Goal: Task Accomplishment & Management: Manage account settings

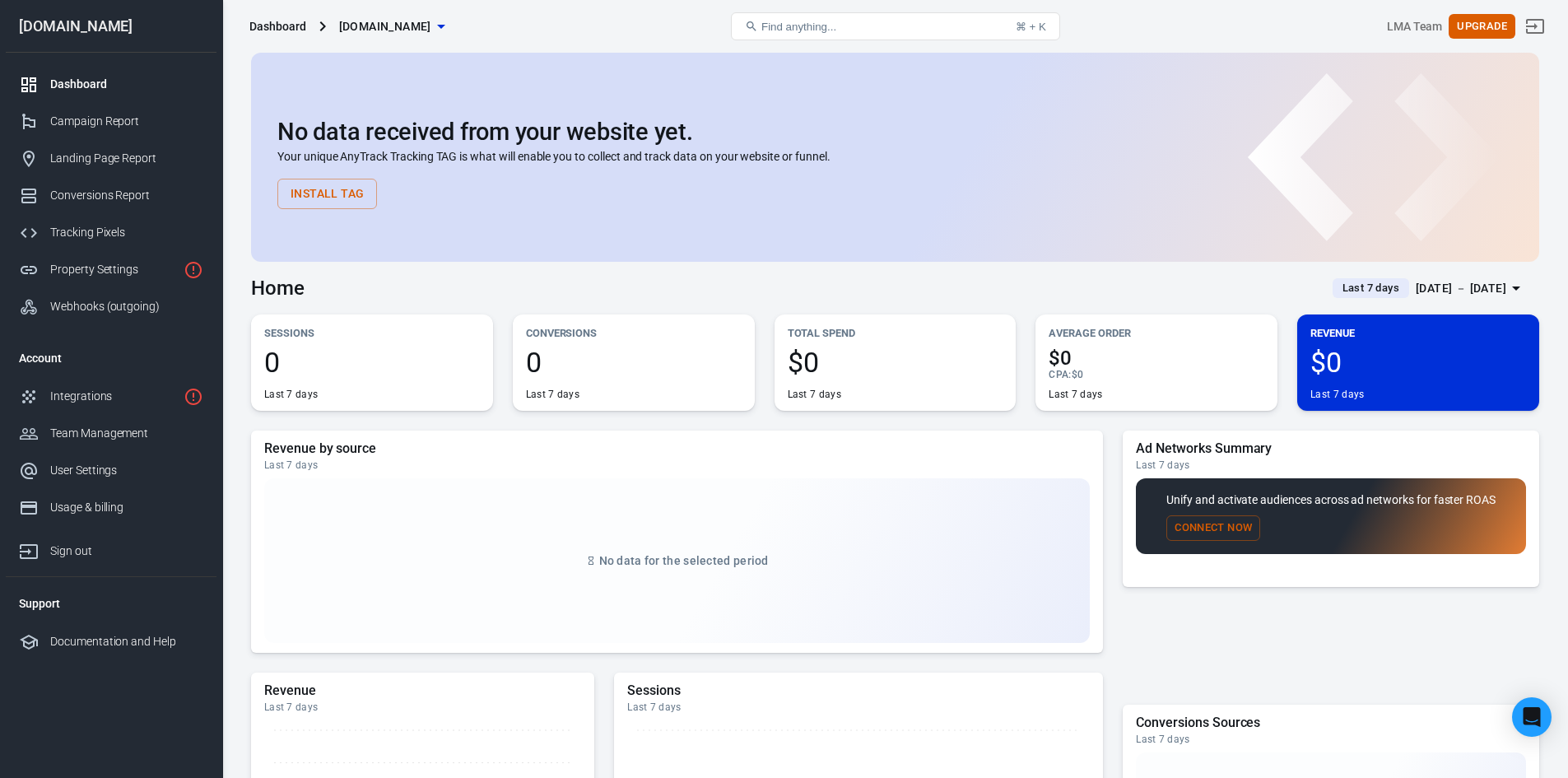
click at [110, 31] on div "[DOMAIN_NAME]" at bounding box center [111, 27] width 210 height 15
click at [266, 17] on div "Dashboard [DOMAIN_NAME]" at bounding box center [458, 27] width 431 height 40
click at [368, 26] on span "[DOMAIN_NAME]" at bounding box center [385, 27] width 92 height 21
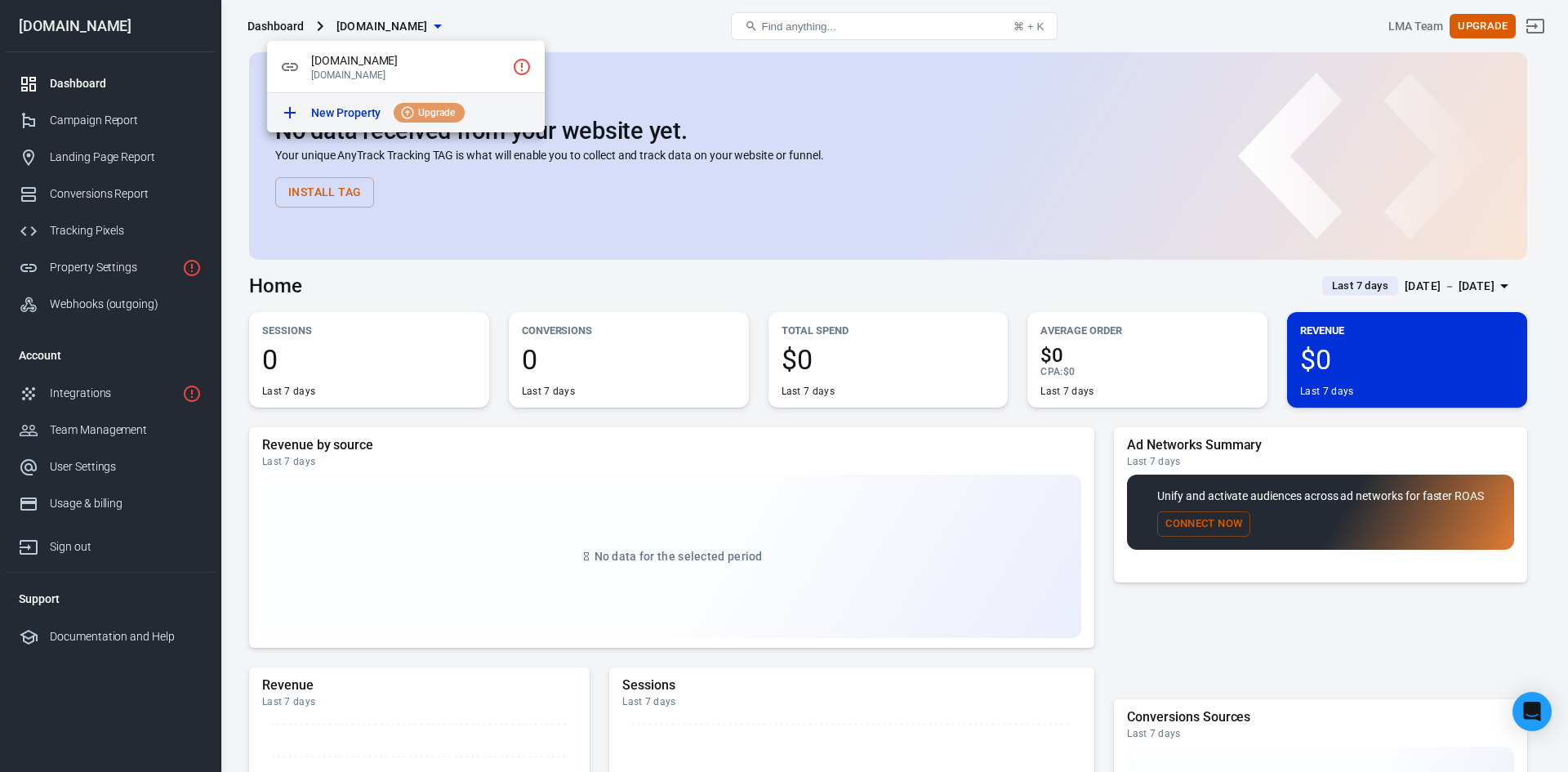
click at [328, 98] on li "New Property Upgrade" at bounding box center [406, 113] width 278 height 40
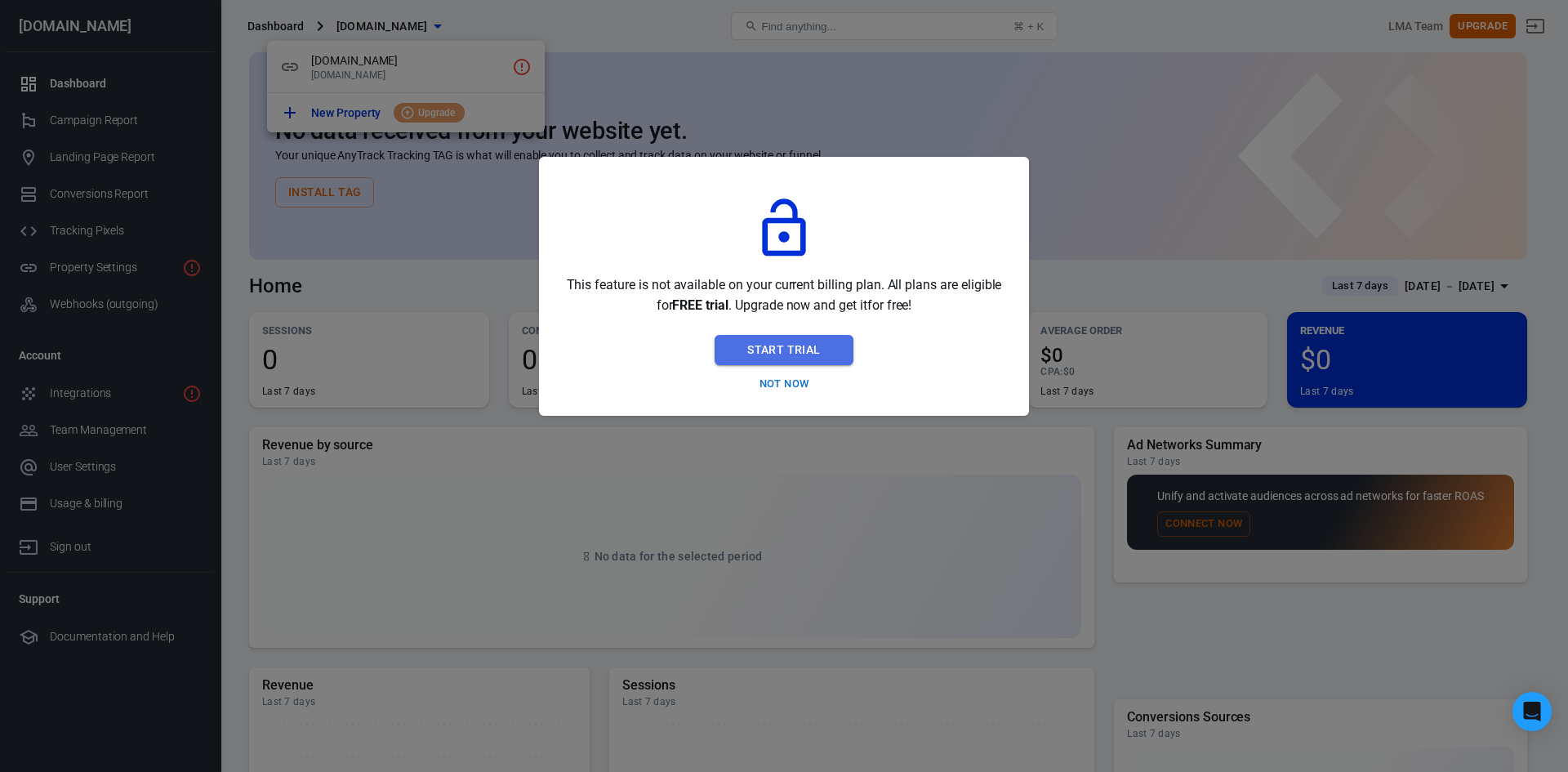
click at [768, 337] on button "Start Trial" at bounding box center [783, 350] width 138 height 31
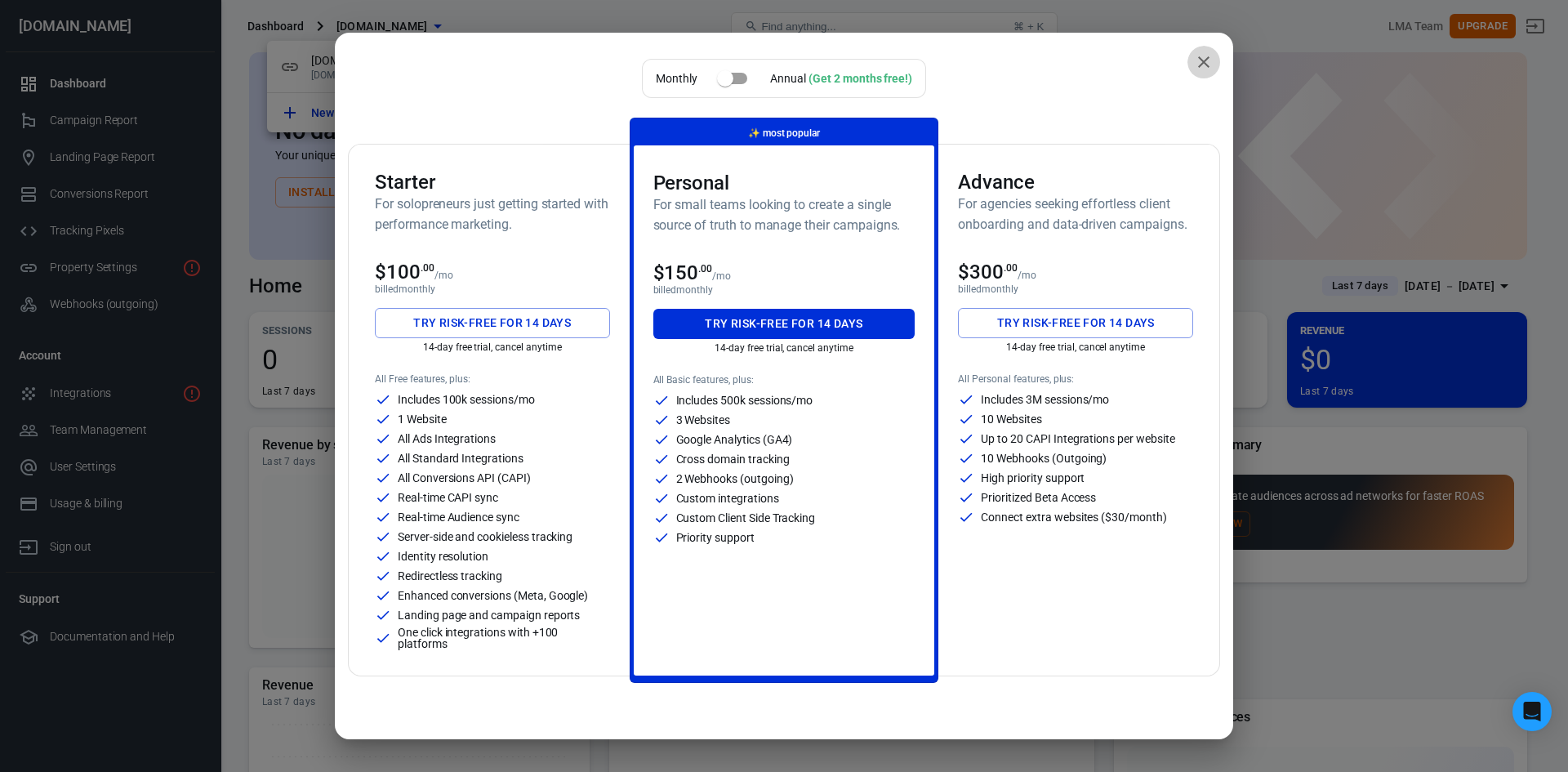
click at [1194, 59] on icon "close" at bounding box center [1204, 62] width 20 height 20
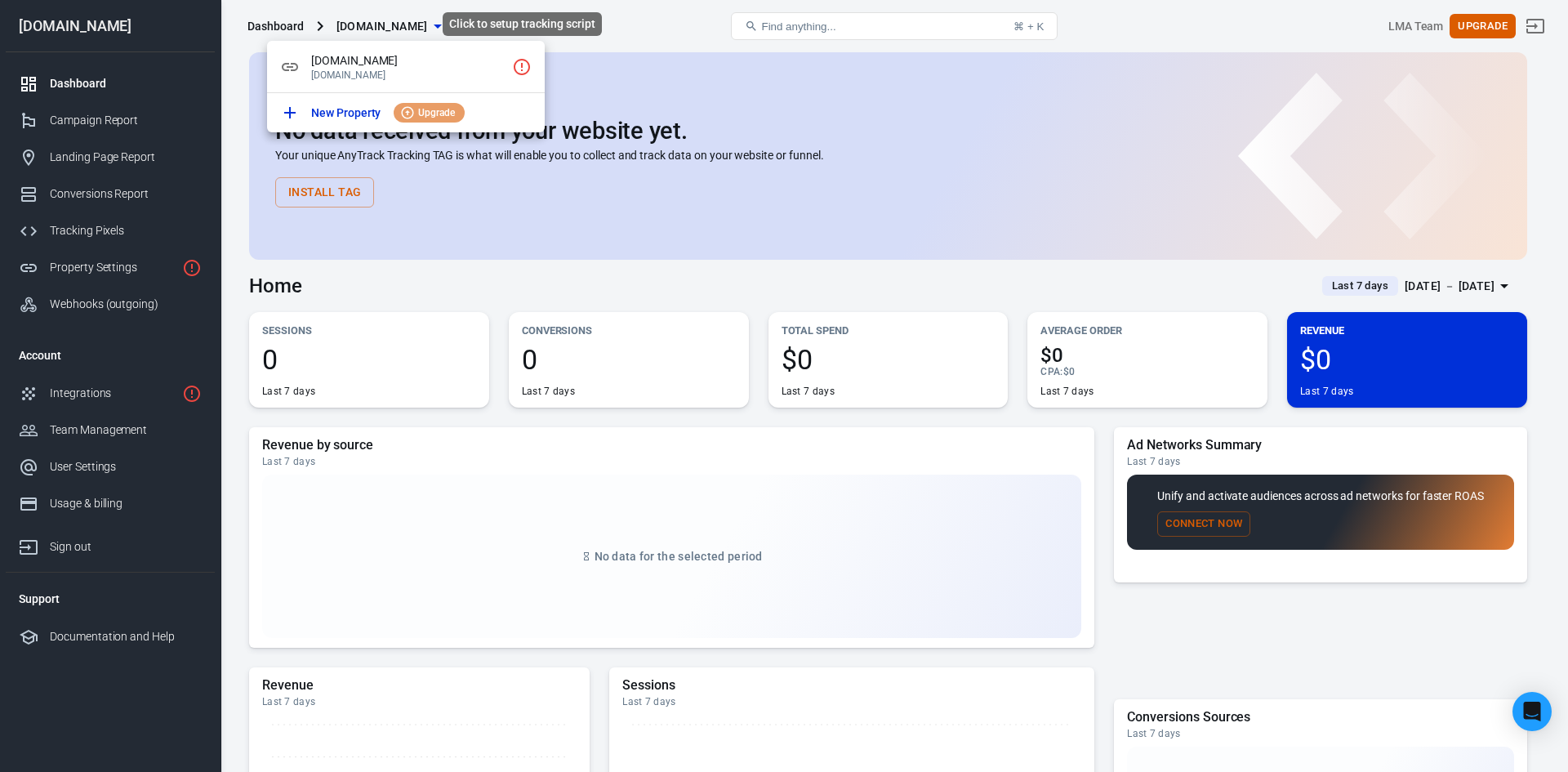
click at [517, 68] on icon "Click to setup tracking script" at bounding box center [522, 67] width 20 height 20
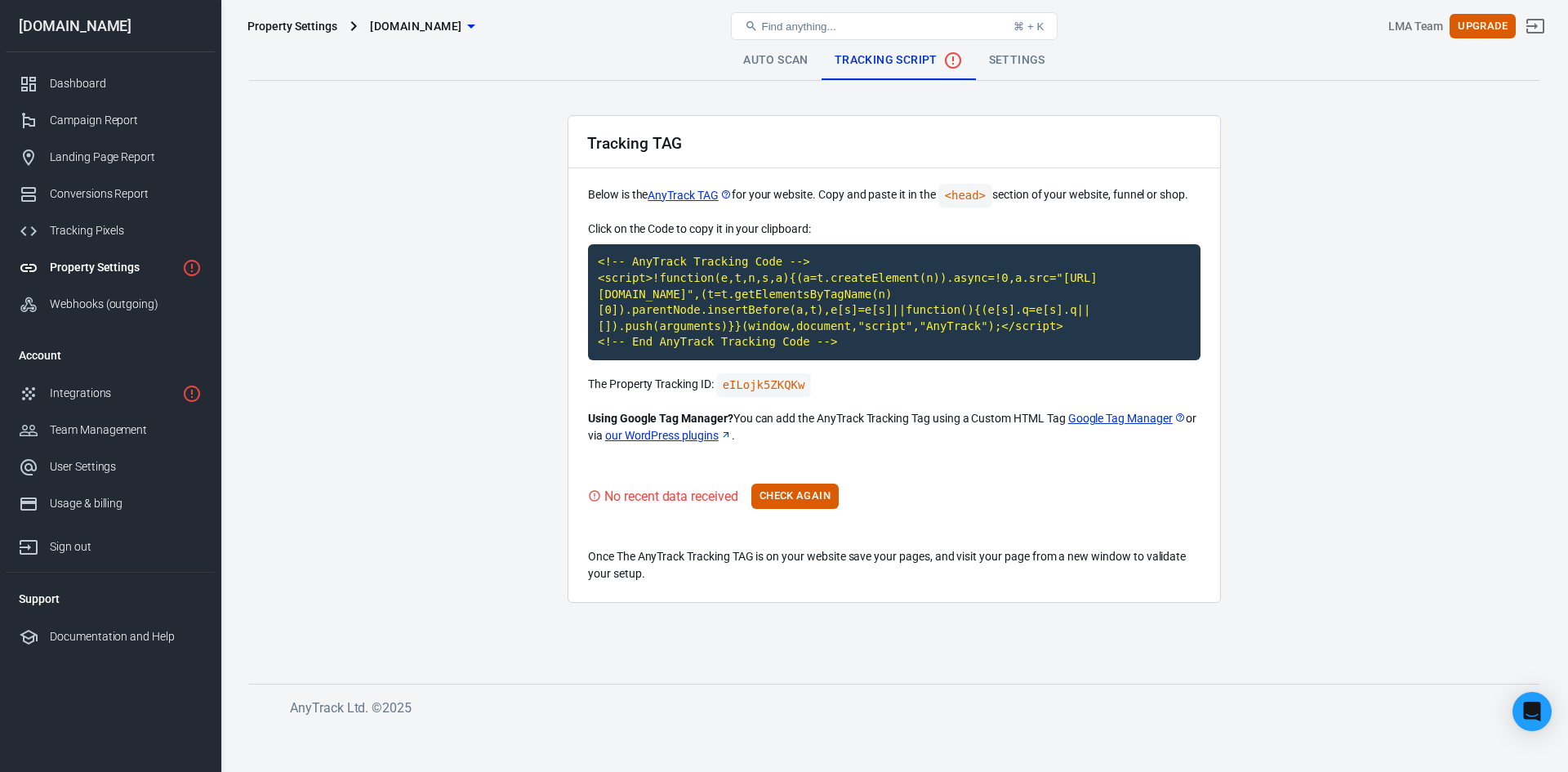
click at [318, 31] on div "Property Settings" at bounding box center [292, 26] width 90 height 16
click at [426, 17] on span "[DOMAIN_NAME]" at bounding box center [416, 26] width 92 height 21
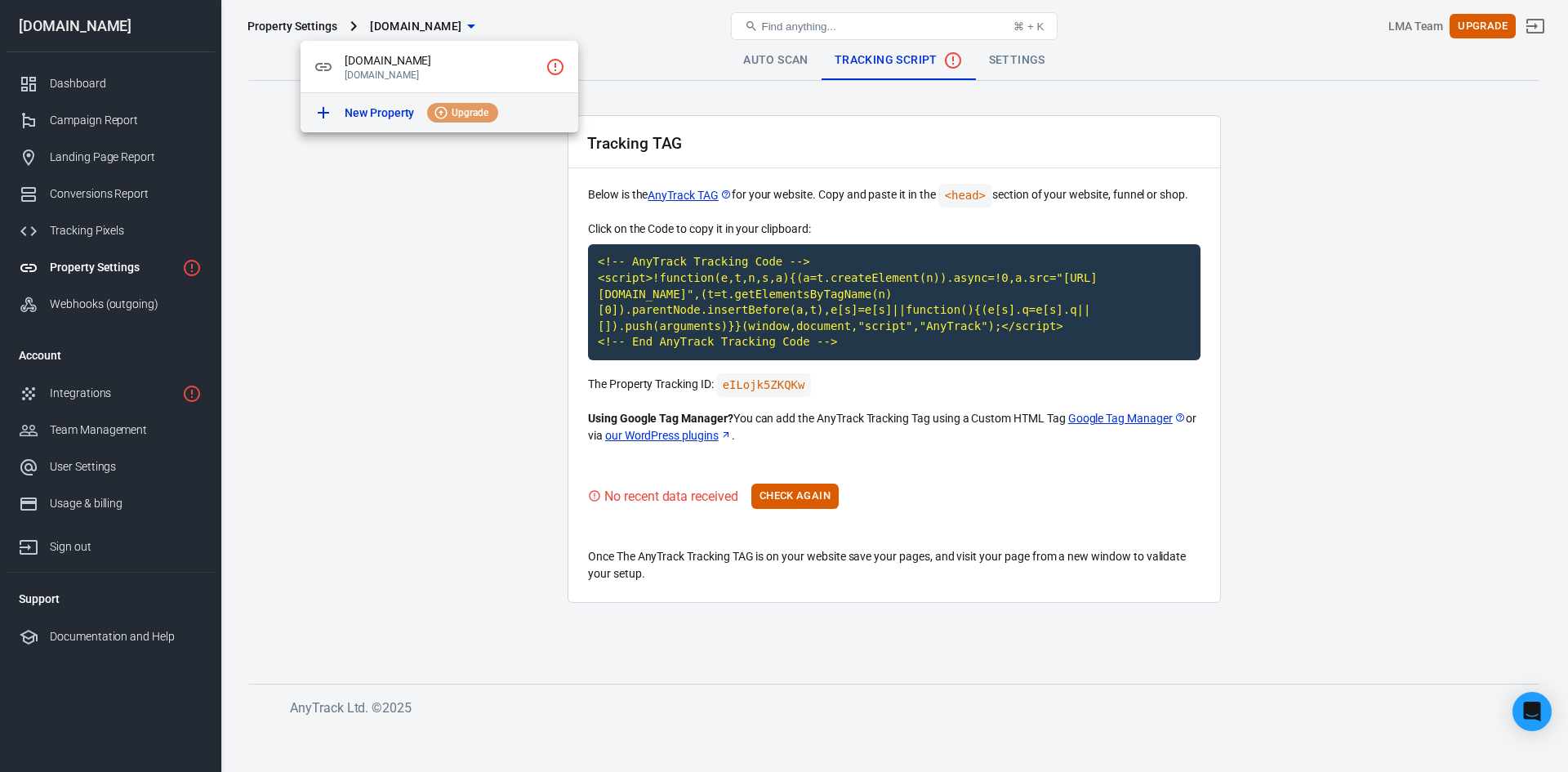
click at [365, 106] on p "New Property" at bounding box center [379, 113] width 69 height 17
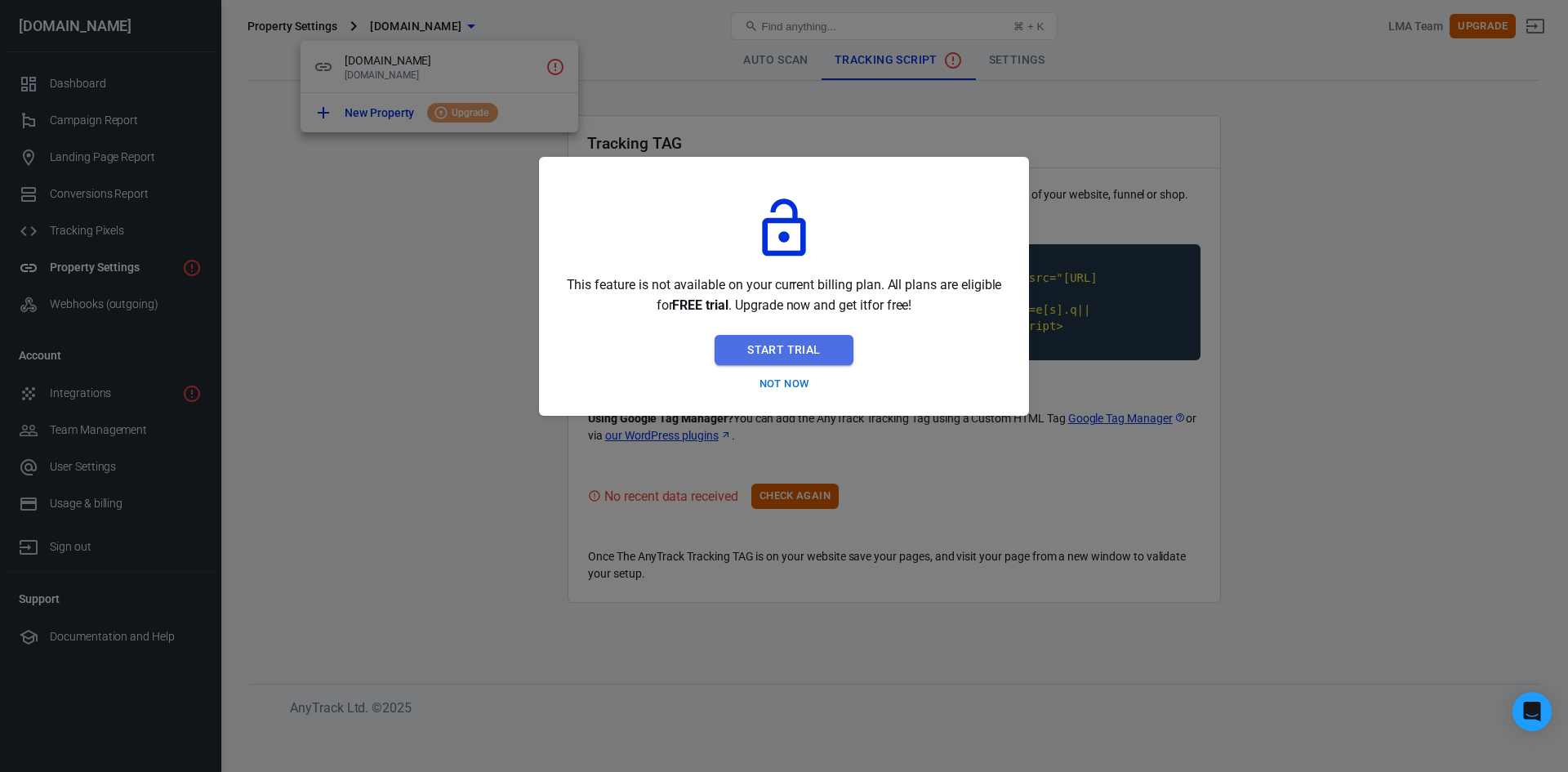
click at [792, 352] on button "Start Trial" at bounding box center [783, 350] width 138 height 31
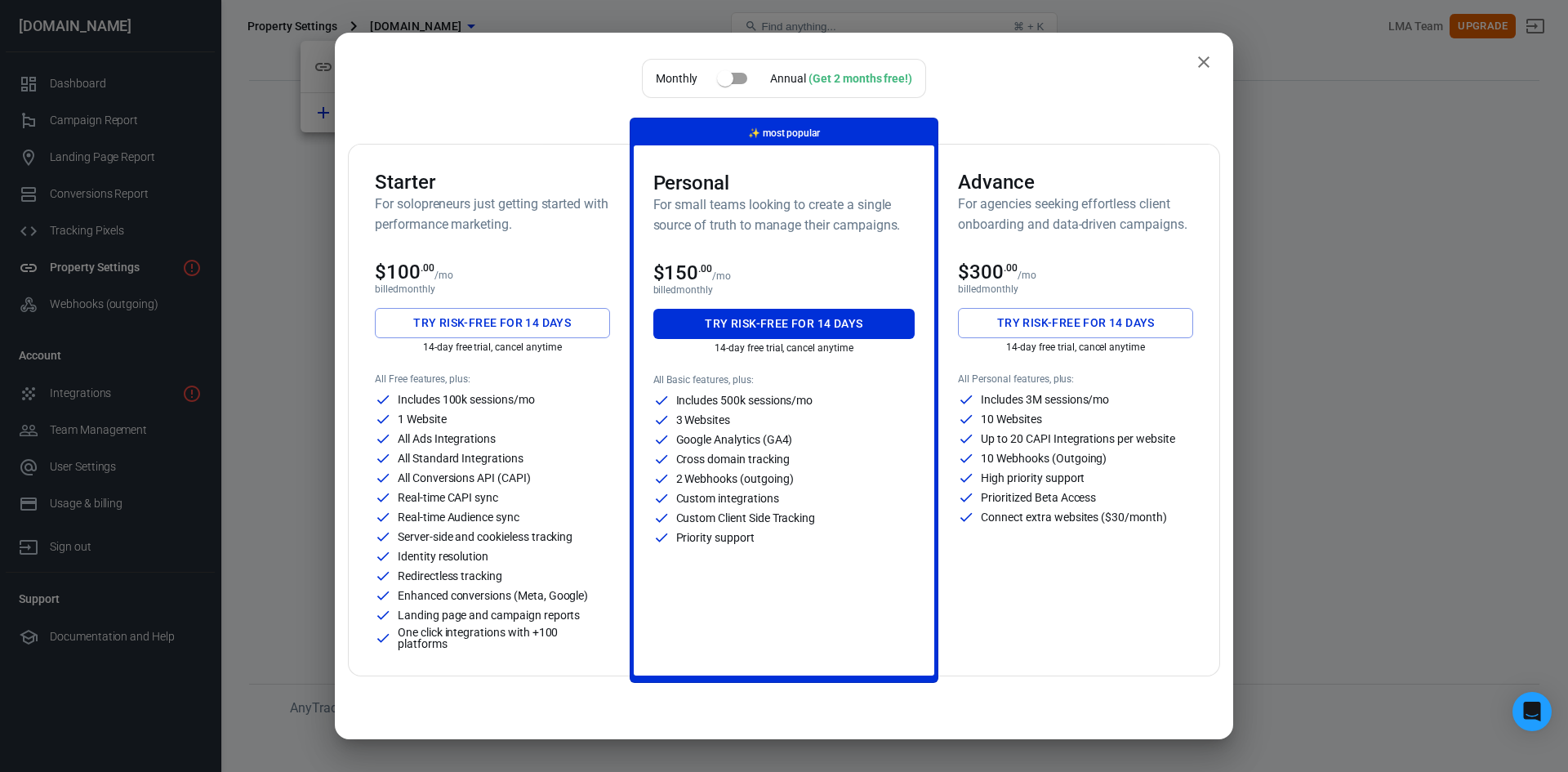
click at [1198, 65] on icon "close" at bounding box center [1204, 62] width 12 height 12
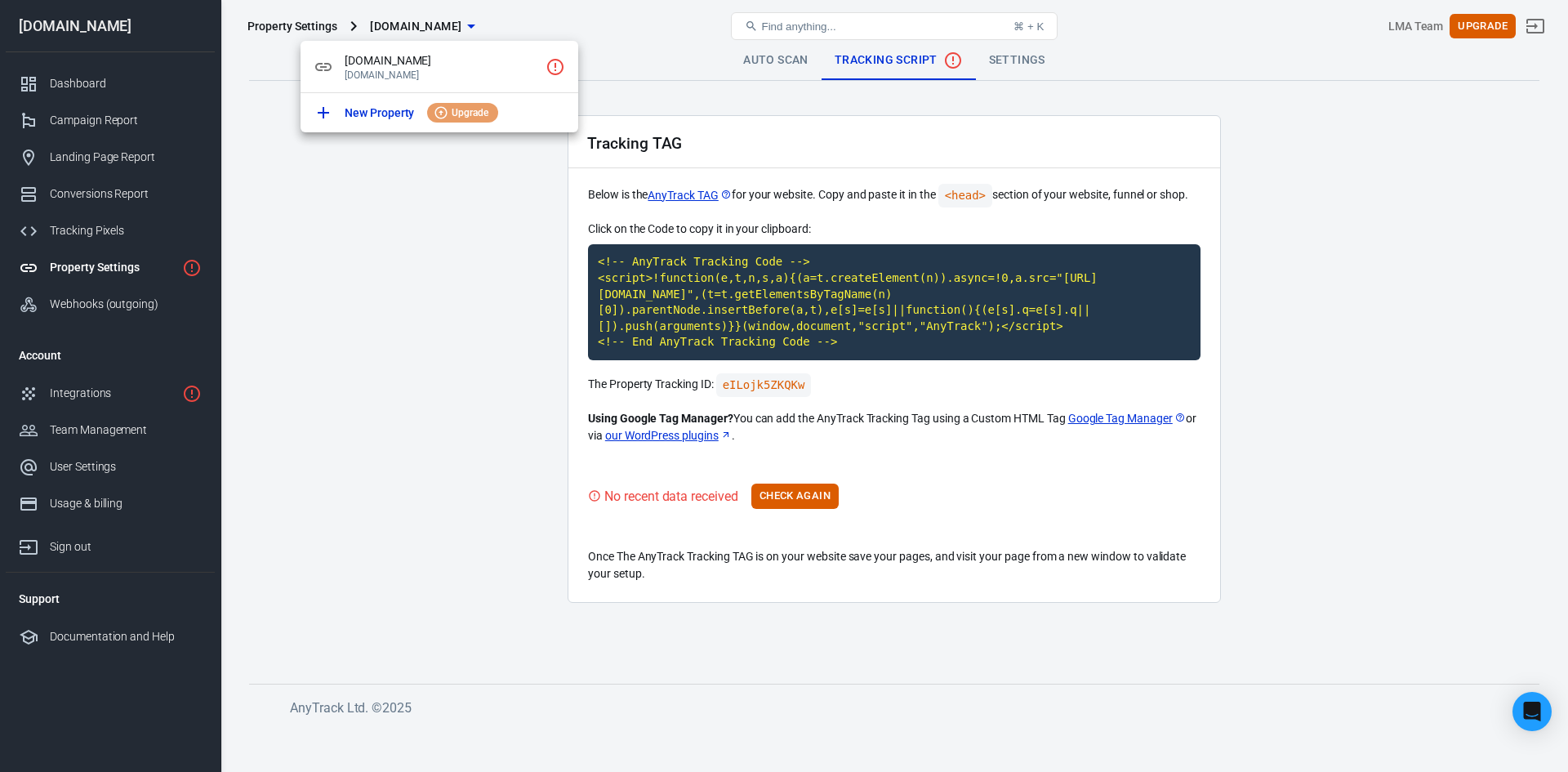
drag, startPoint x: 532, startPoint y: 53, endPoint x: 457, endPoint y: 218, distance: 181.2
click at [457, 218] on div at bounding box center [784, 386] width 1568 height 772
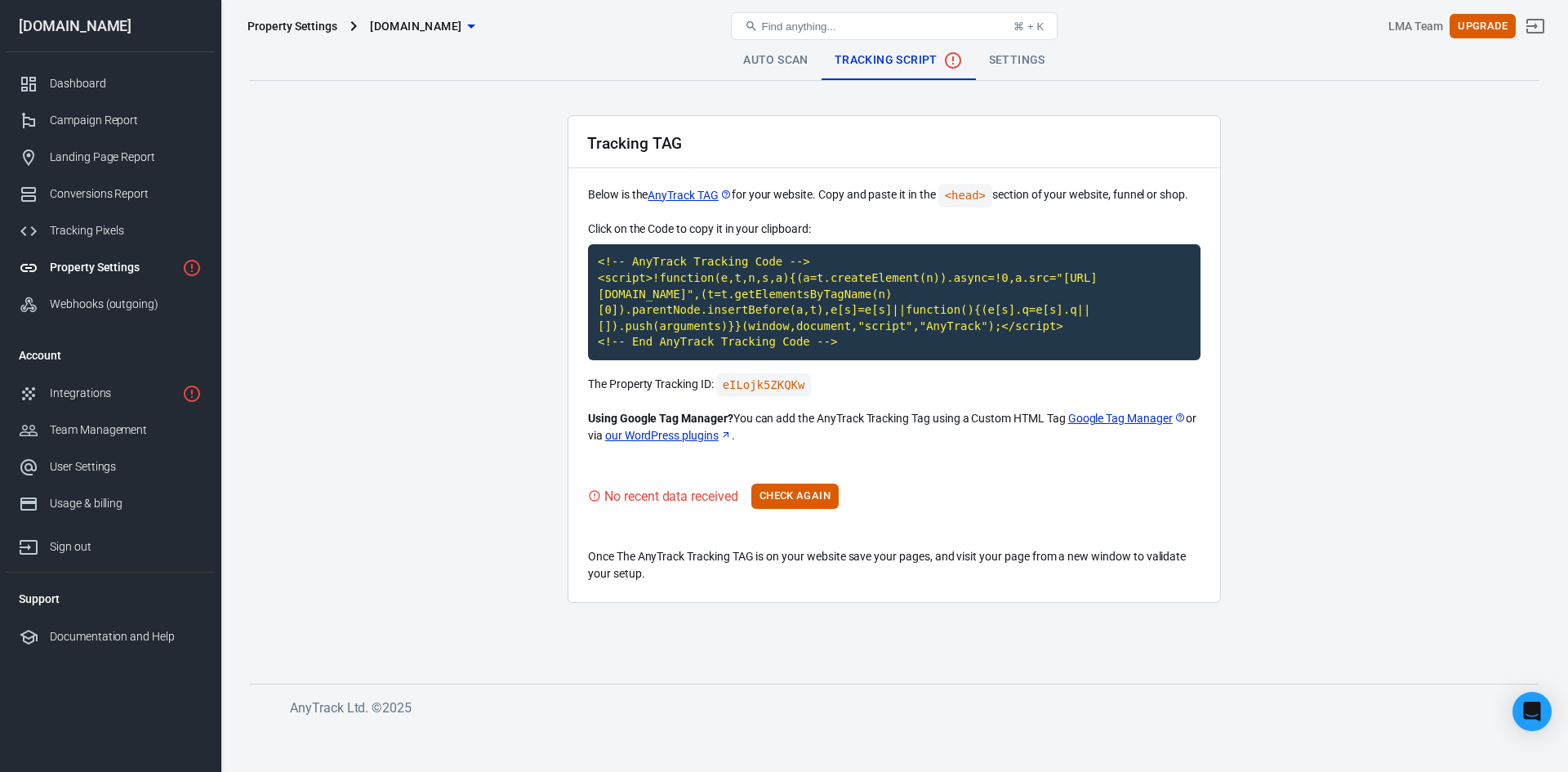
click at [417, 9] on div "Property Settings [DOMAIN_NAME]" at bounding box center [456, 26] width 431 height 40
click at [437, 27] on span "[DOMAIN_NAME]" at bounding box center [416, 26] width 92 height 21
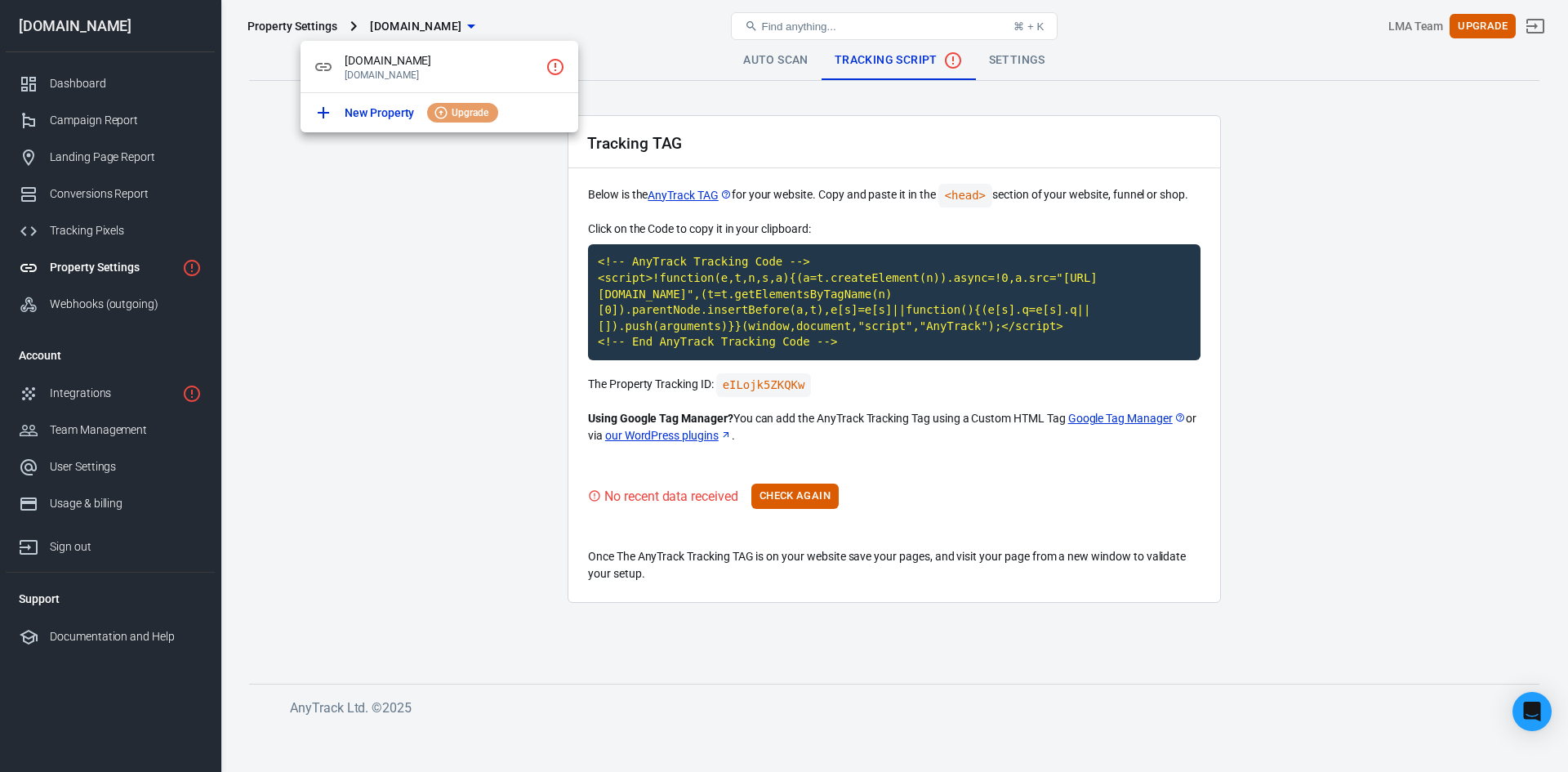
click at [73, 551] on div at bounding box center [784, 386] width 1568 height 772
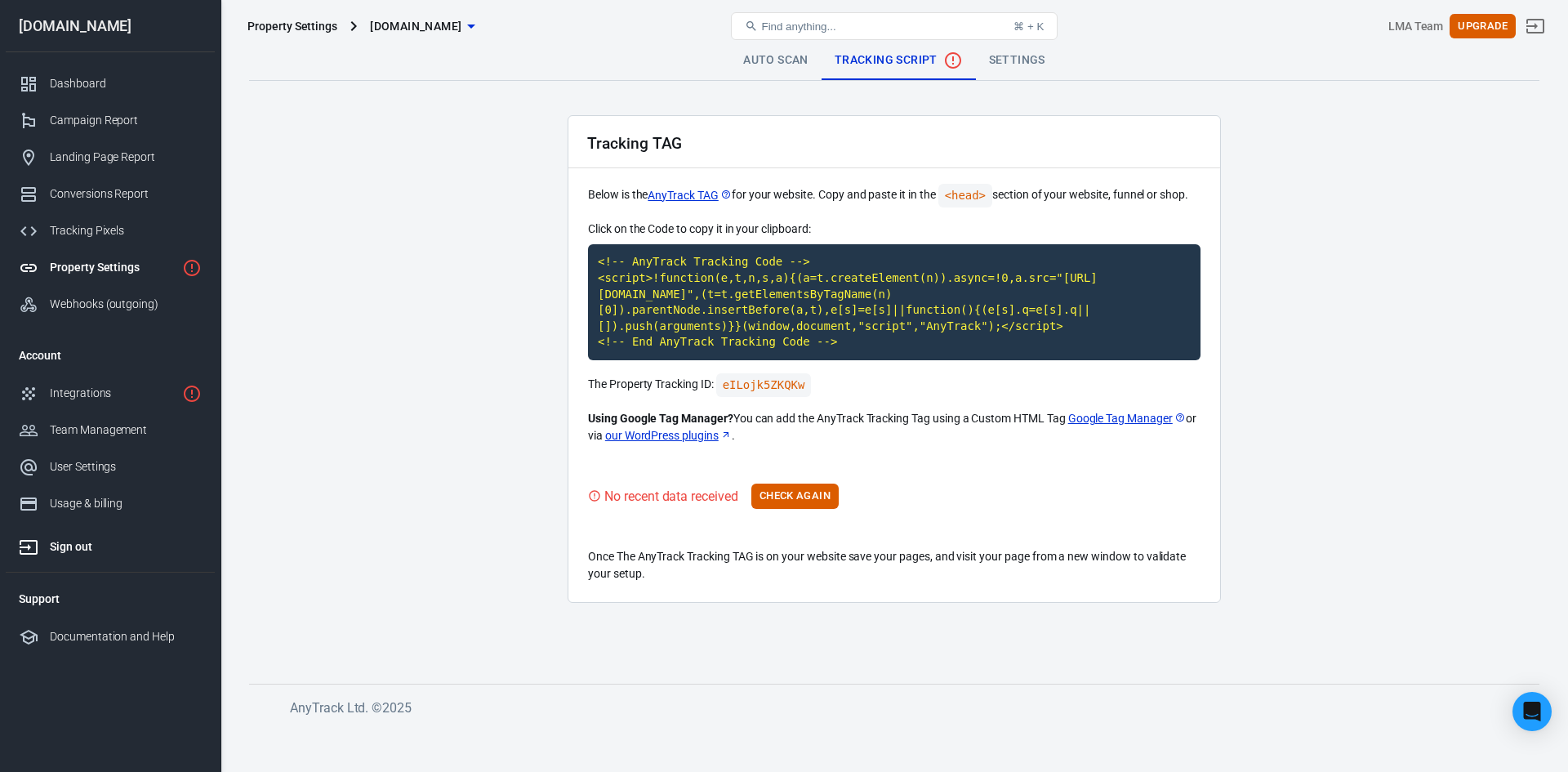
click at [70, 546] on div "Sign out" at bounding box center [125, 547] width 152 height 17
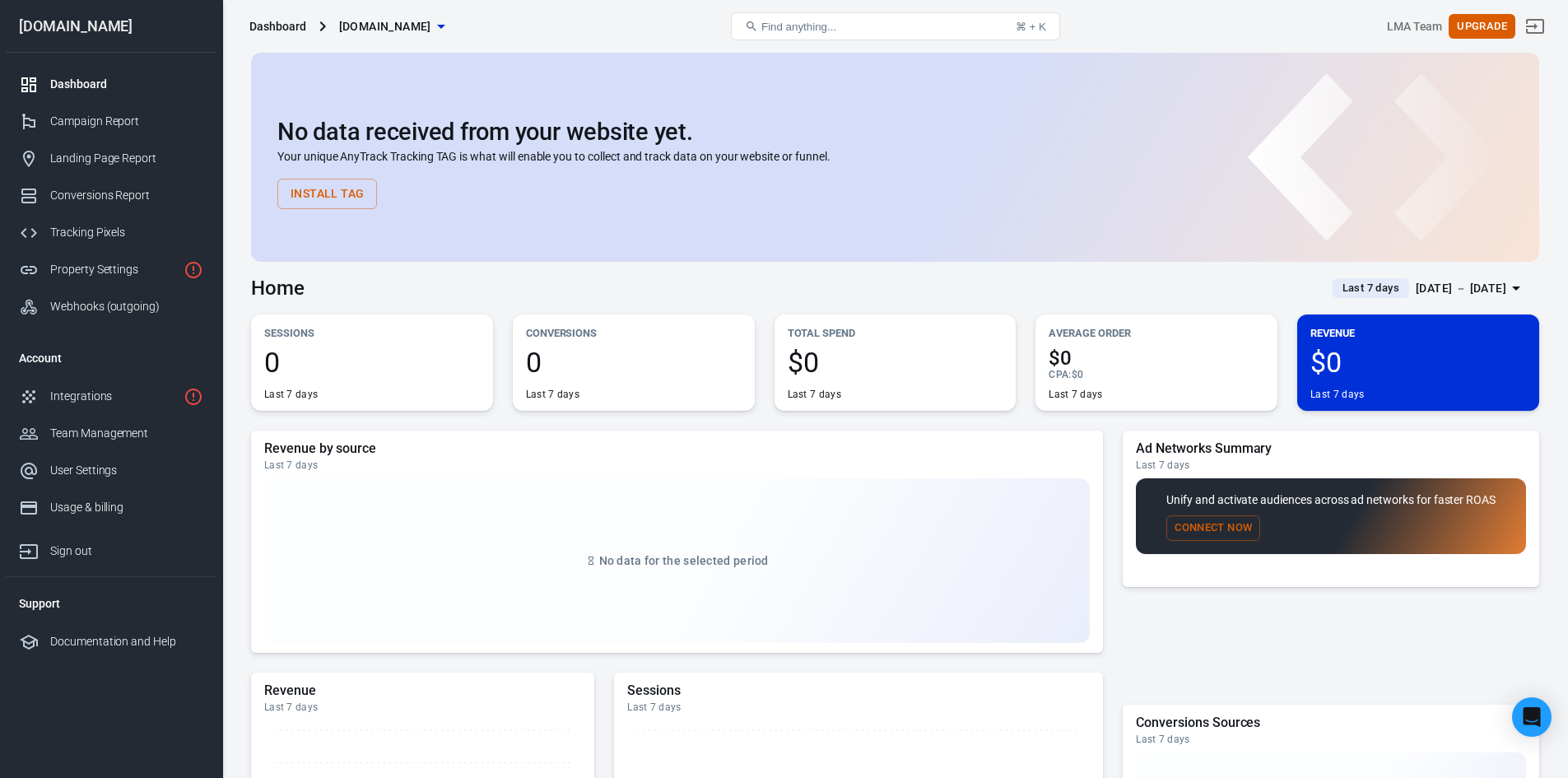
click at [451, 27] on icon "button" at bounding box center [441, 27] width 20 height 20
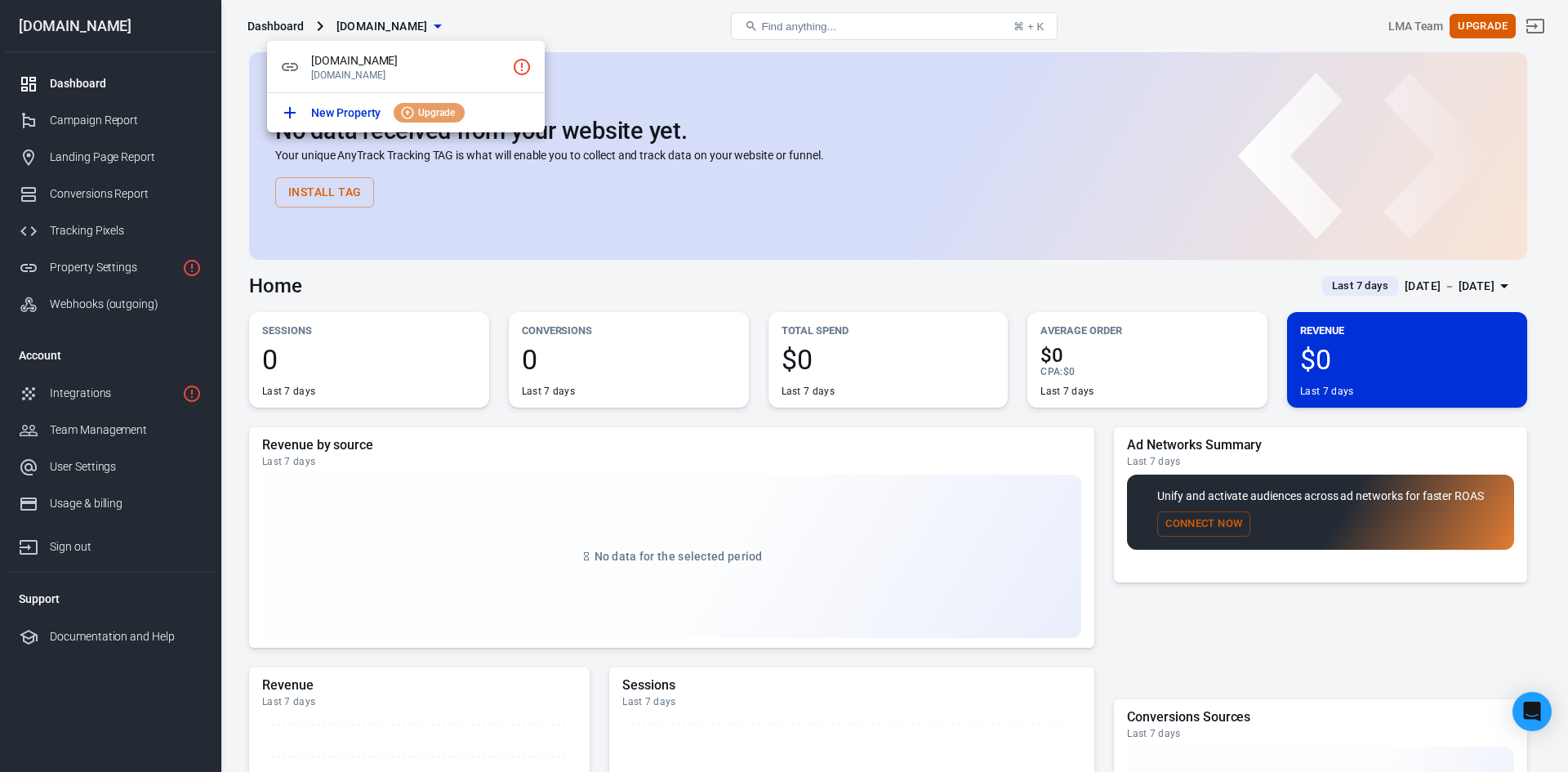
click at [581, 23] on div at bounding box center [784, 386] width 1568 height 772
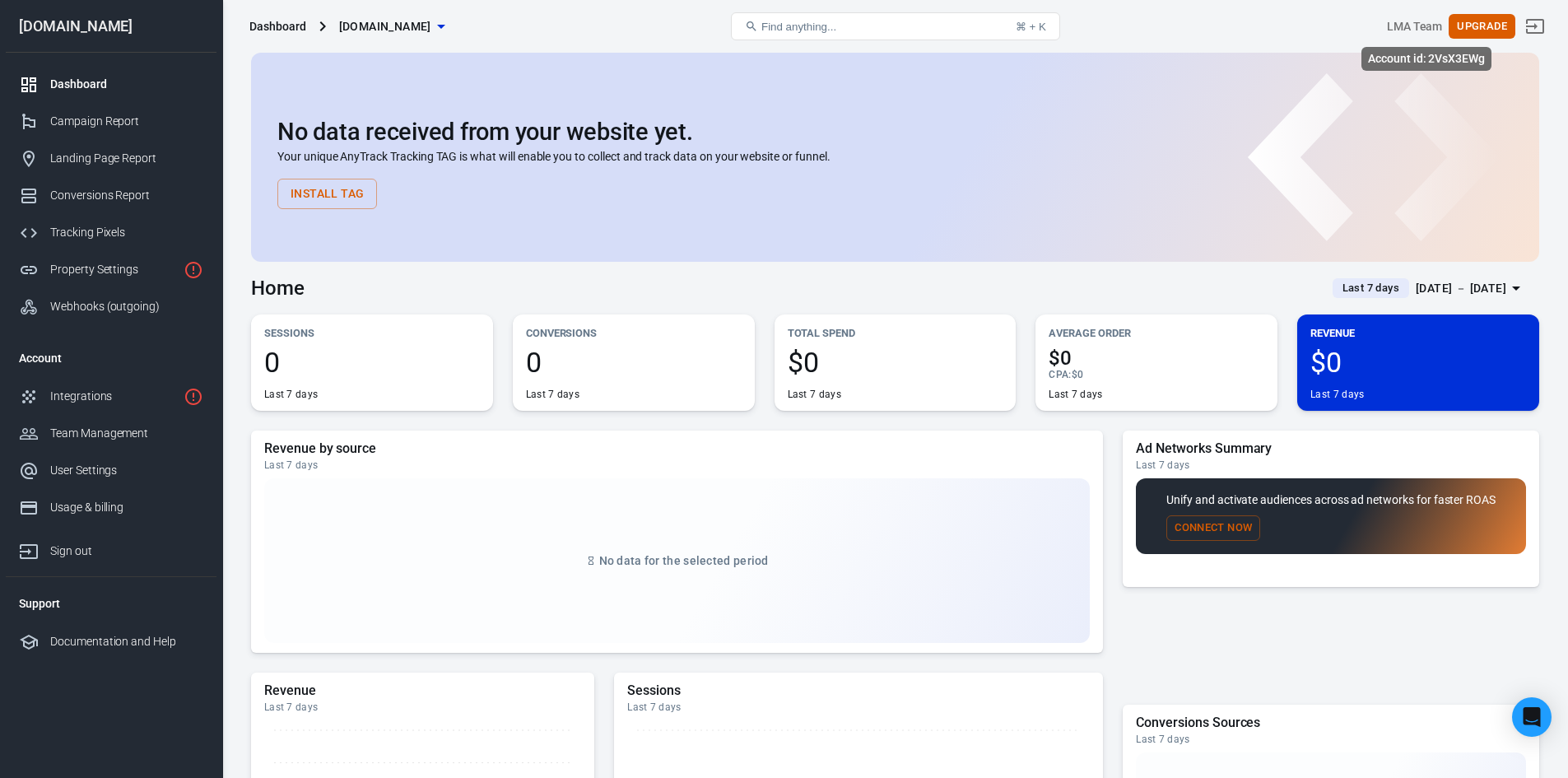
click at [1421, 26] on div "LMA Team" at bounding box center [1414, 27] width 56 height 17
click at [1545, 27] on icon "Sign out" at bounding box center [1536, 27] width 18 height 15
